Goal: Task Accomplishment & Management: Manage account settings

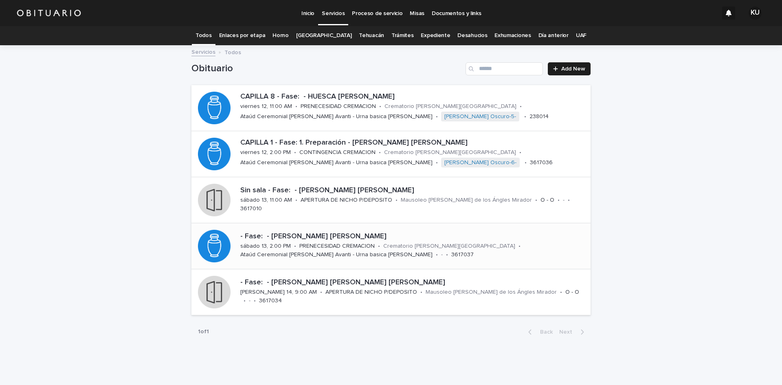
click at [400, 236] on p "- Fase: - [PERSON_NAME] [PERSON_NAME]" at bounding box center [413, 236] width 347 height 9
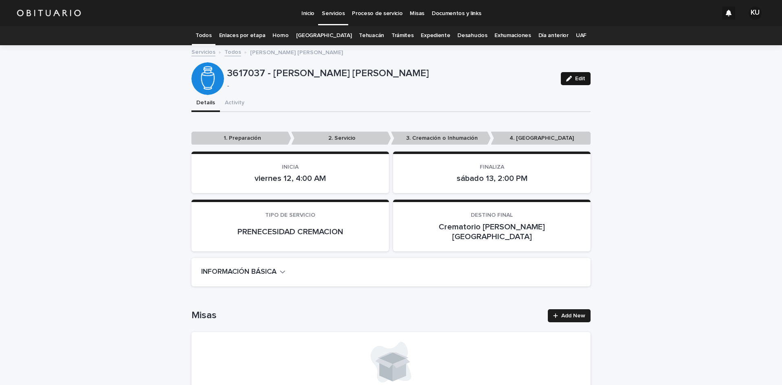
click at [575, 77] on span "Edit" at bounding box center [580, 79] width 10 height 6
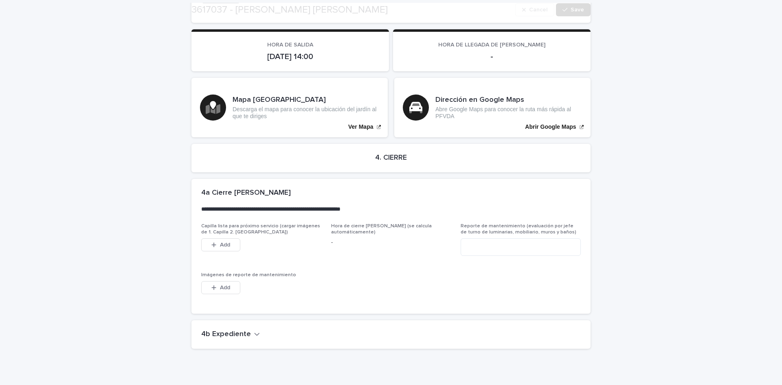
scroll to position [1675, 0]
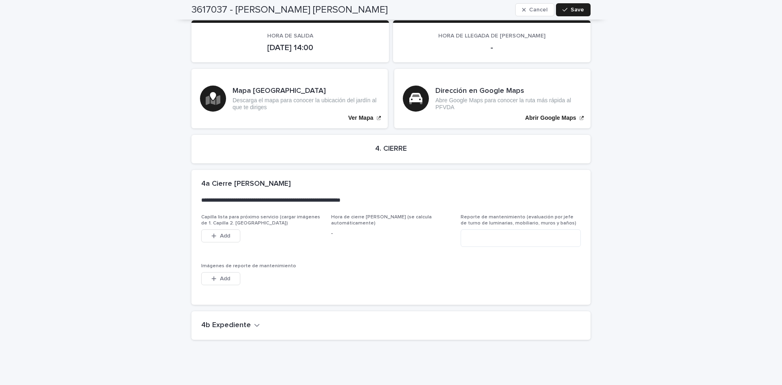
click at [254, 321] on icon "button" at bounding box center [257, 324] width 6 height 7
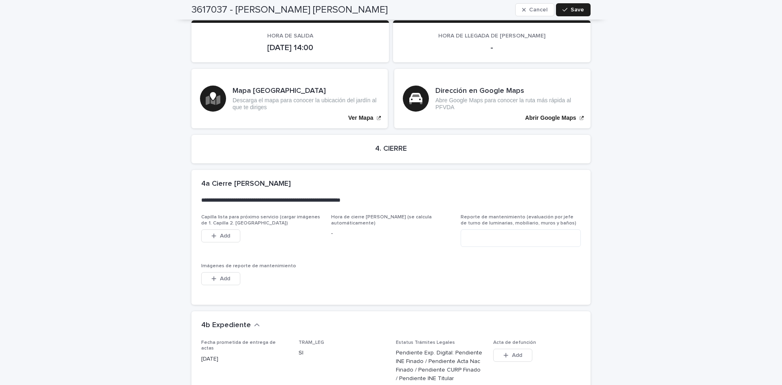
scroll to position [1949, 0]
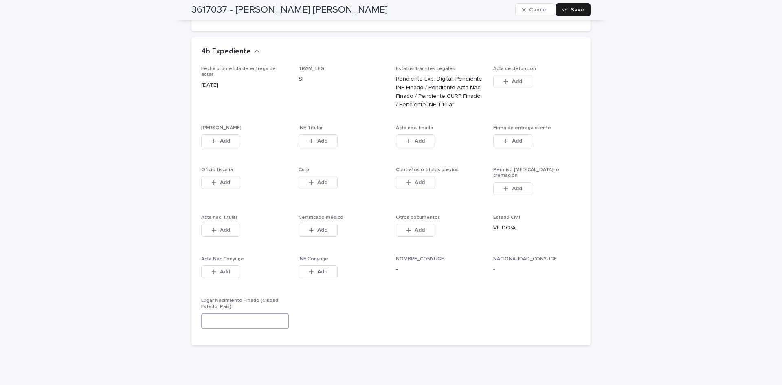
click at [259, 313] on input at bounding box center [245, 321] width 88 height 16
type input "**********"
click at [577, 12] on span "Save" at bounding box center [577, 10] width 13 height 6
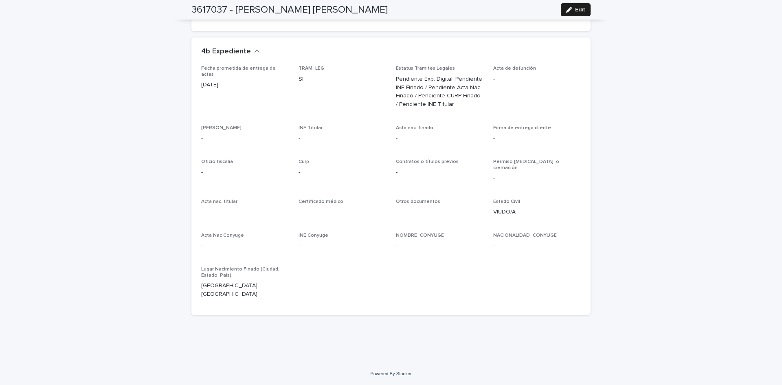
scroll to position [1772, 0]
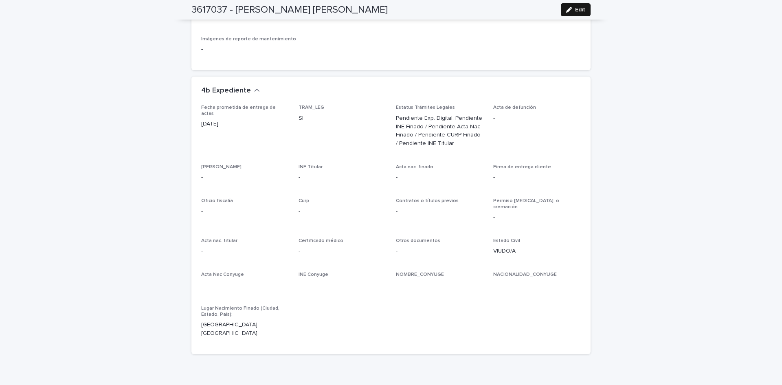
click at [576, 13] on button "Edit" at bounding box center [576, 9] width 30 height 13
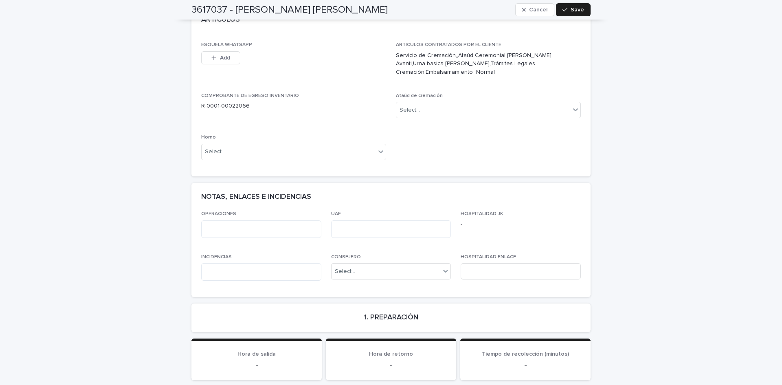
scroll to position [416, 0]
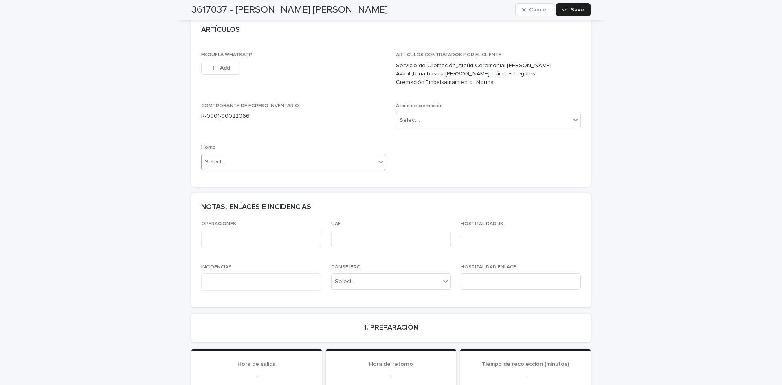
click at [380, 158] on icon at bounding box center [381, 162] width 8 height 8
click at [325, 159] on div "Horno A" at bounding box center [291, 159] width 184 height 14
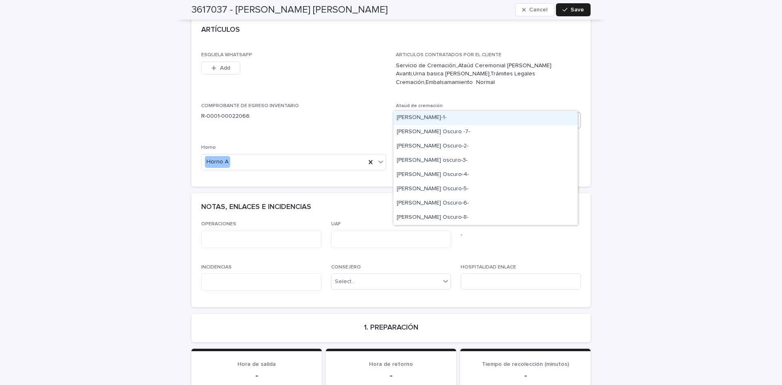
click at [478, 114] on div "Select..." at bounding box center [483, 120] width 174 height 13
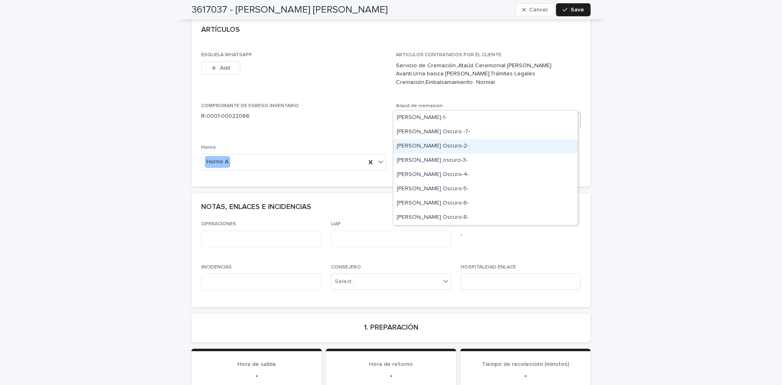
click at [446, 149] on div "[PERSON_NAME] Oscuro-2-" at bounding box center [485, 146] width 184 height 14
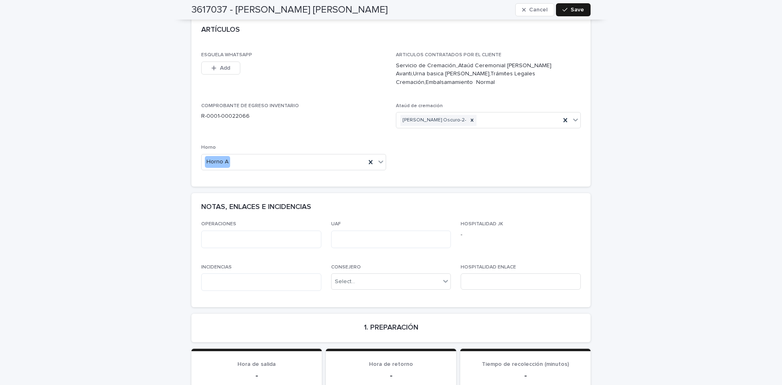
click at [580, 11] on span "Save" at bounding box center [577, 10] width 13 height 6
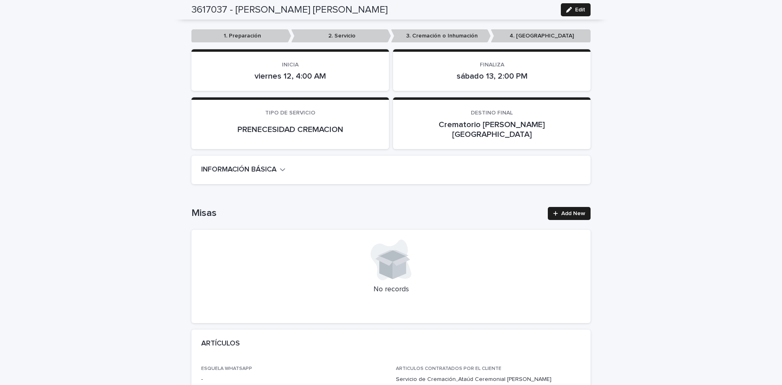
scroll to position [0, 0]
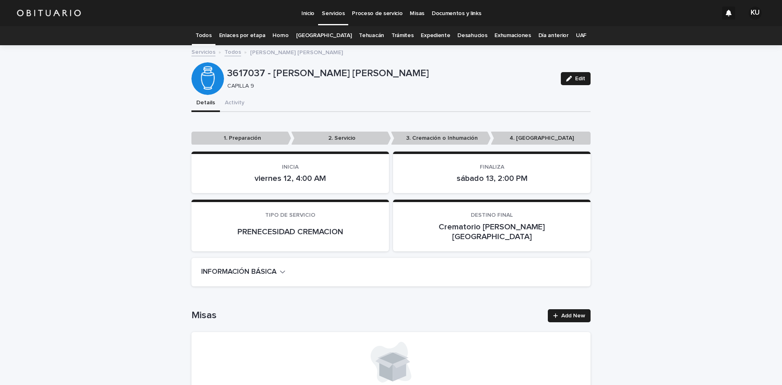
click at [327, 9] on p "Servicios" at bounding box center [333, 8] width 23 height 17
